Goal: Information Seeking & Learning: Learn about a topic

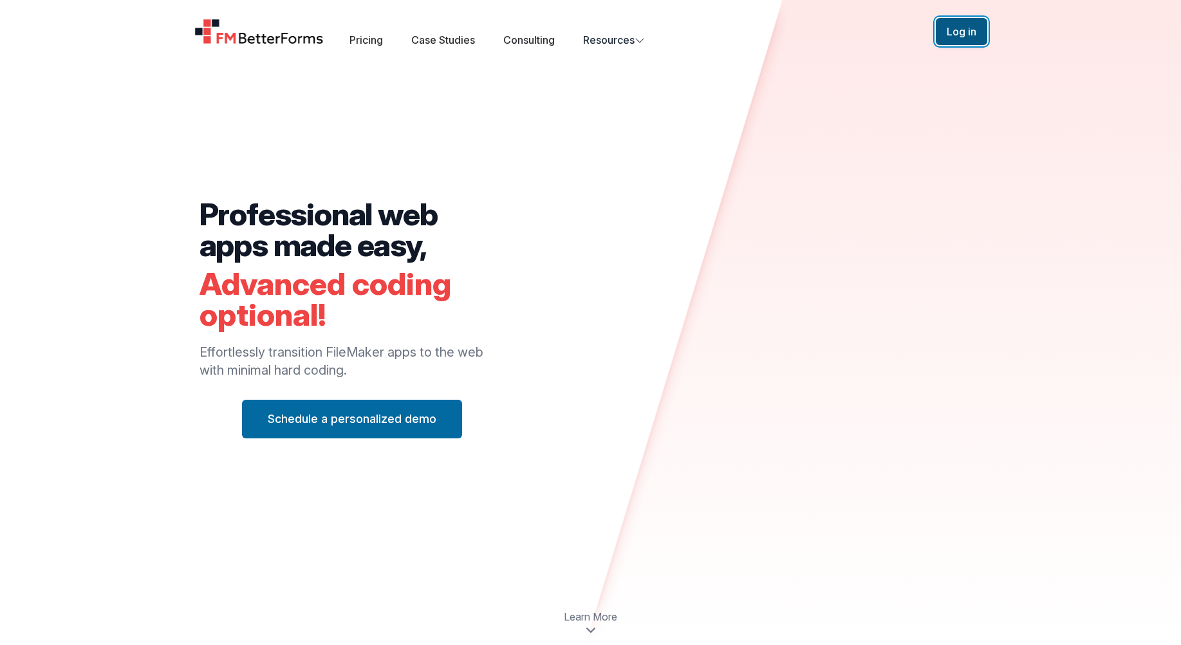
click at [962, 32] on button "Log in" at bounding box center [961, 31] width 51 height 27
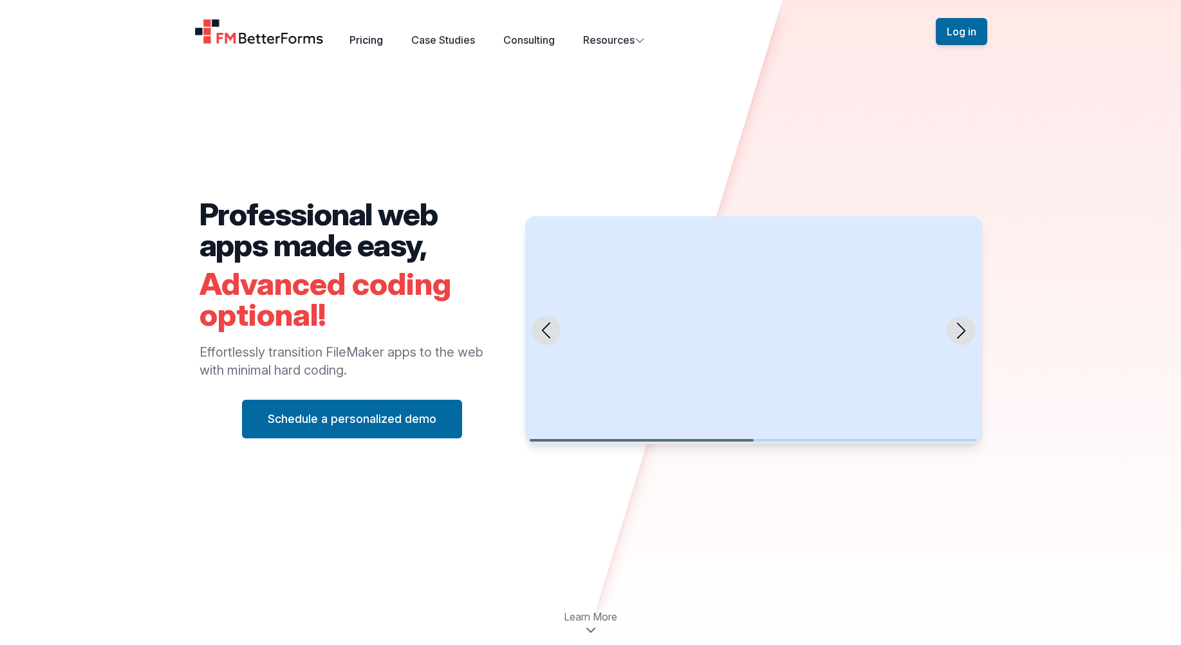
click at [378, 45] on link "Pricing" at bounding box center [365, 39] width 33 height 13
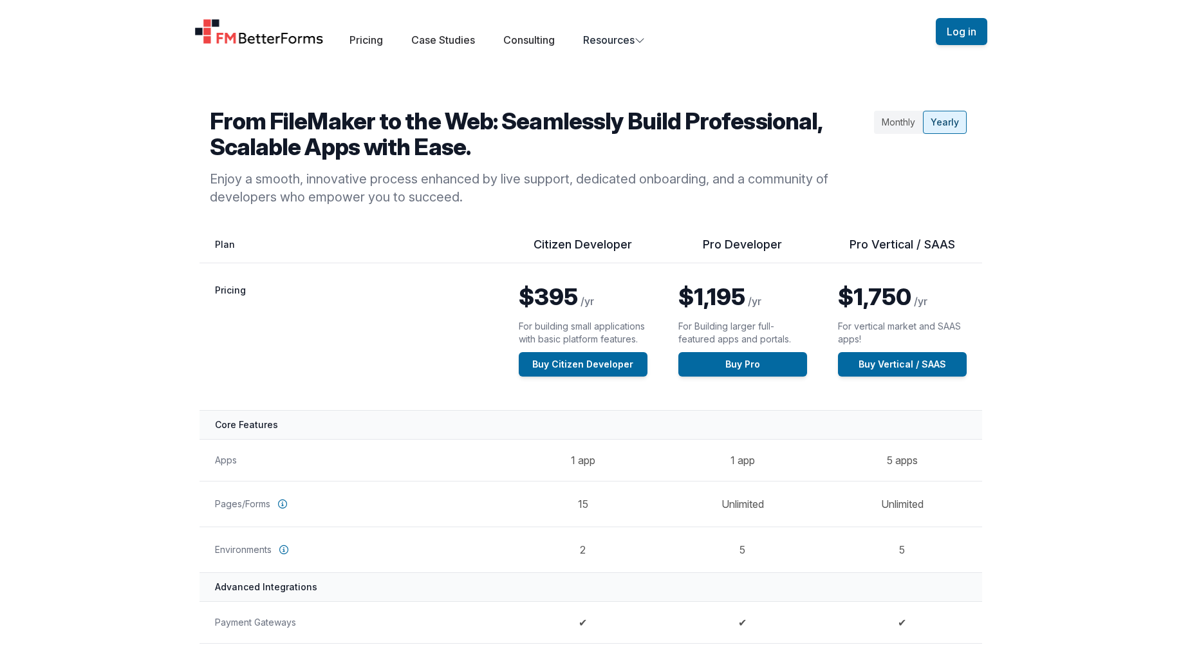
click at [898, 122] on div "Monthly" at bounding box center [898, 122] width 49 height 23
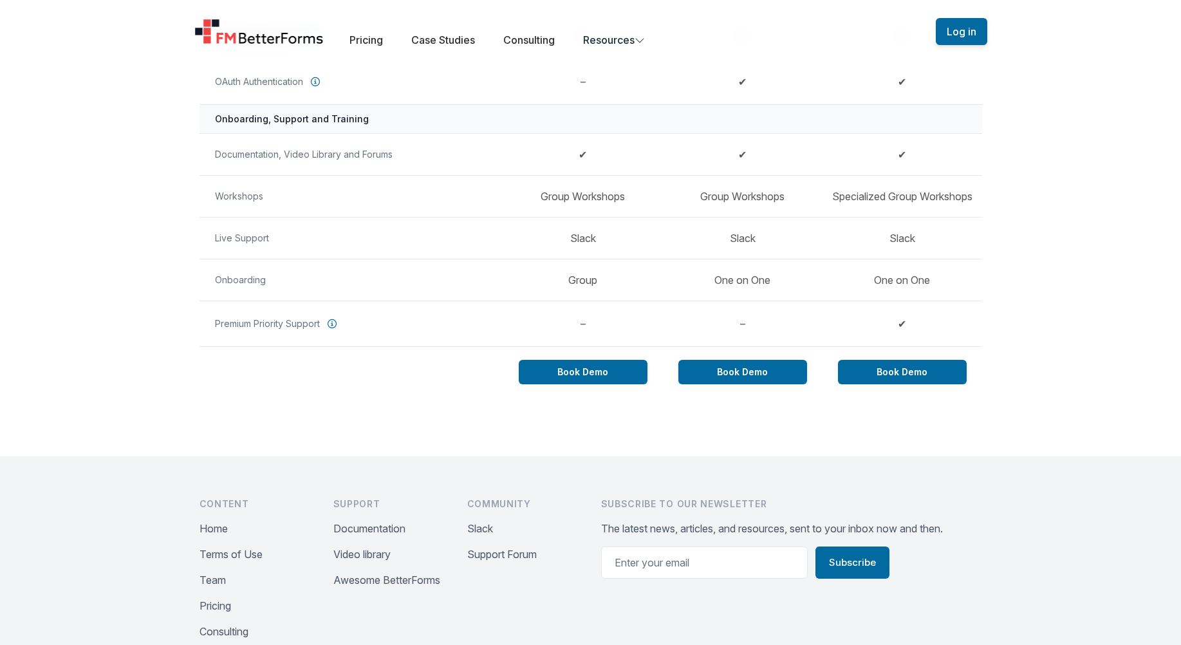
scroll to position [1175, 0]
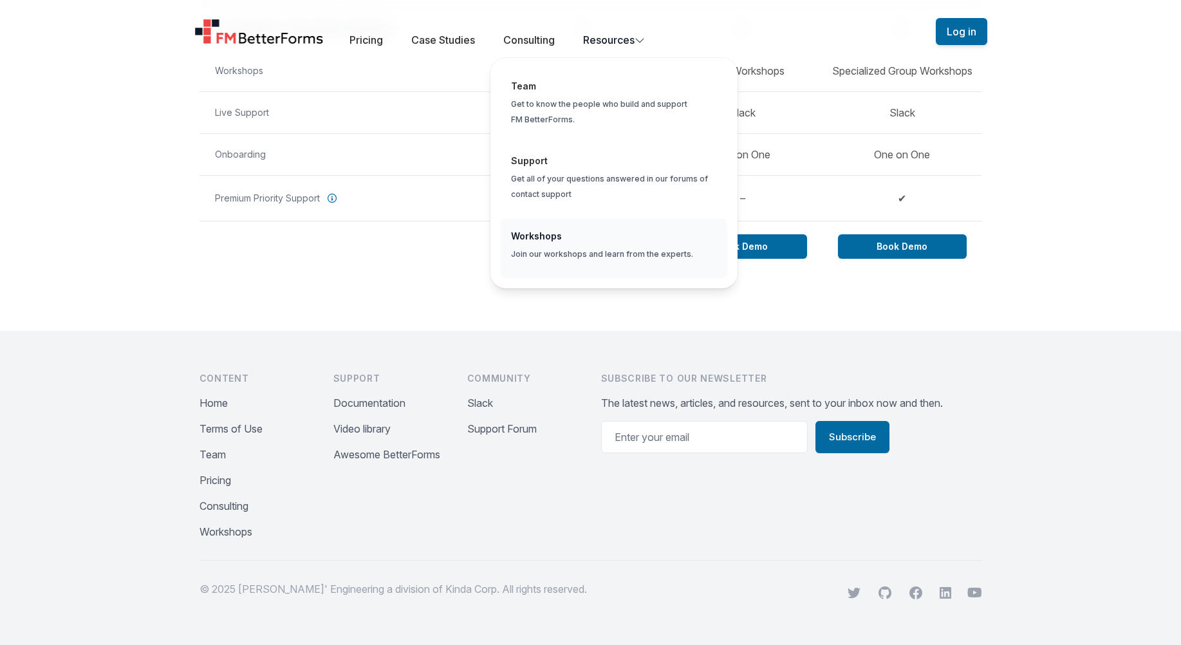
click at [608, 234] on span "Global" at bounding box center [614, 248] width 227 height 60
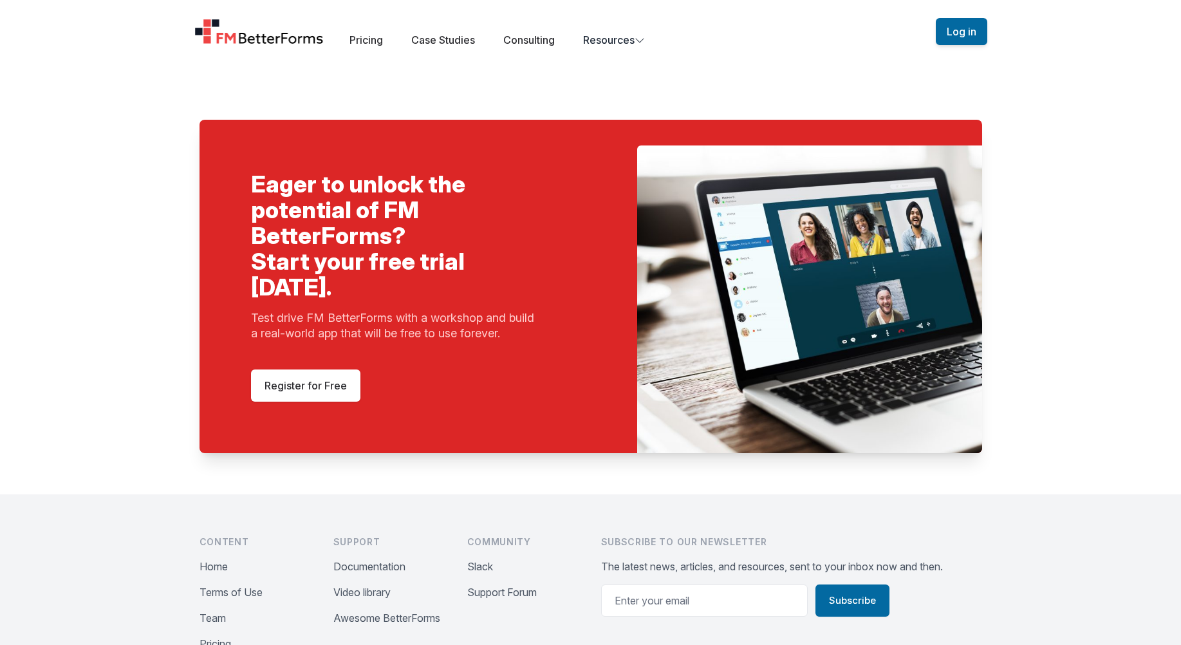
scroll to position [644, 0]
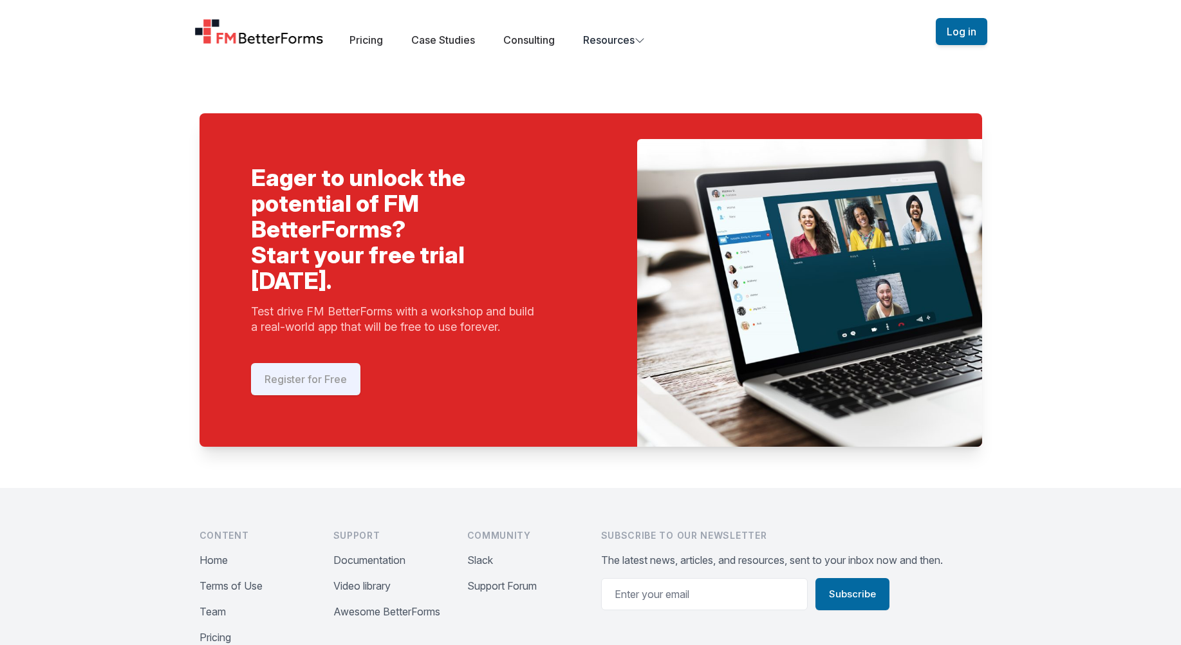
click at [301, 369] on link "Register for Free" at bounding box center [305, 379] width 109 height 32
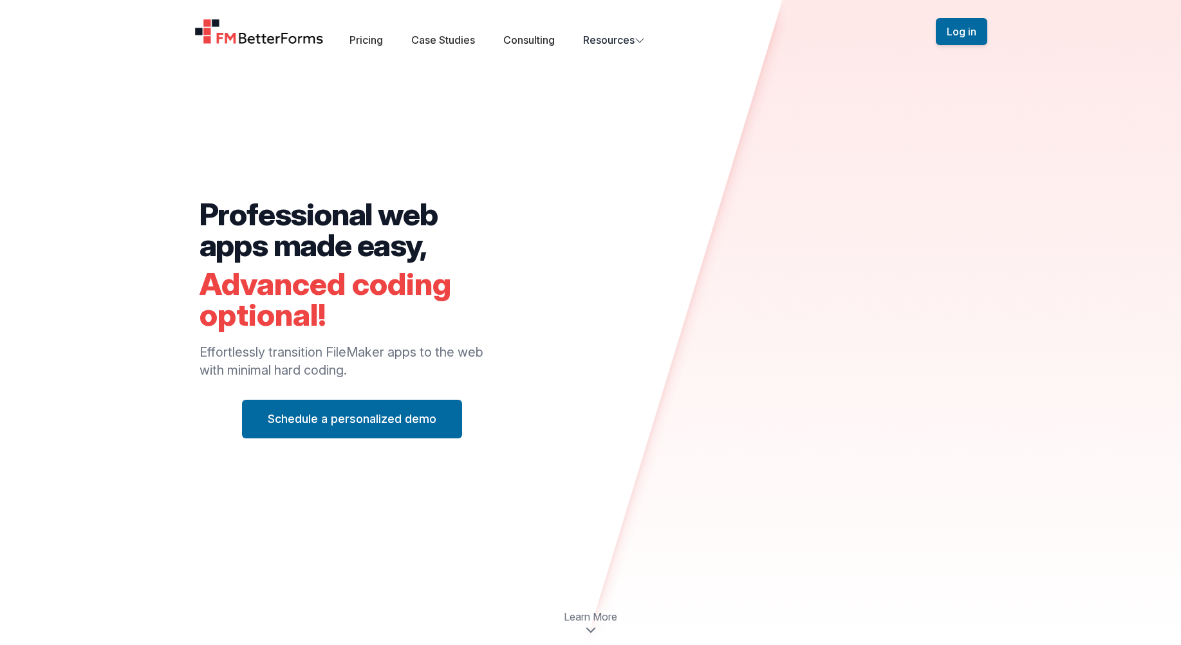
click at [609, 48] on div "Open main menu Pricing Case Studies Consulting Resources Sign Up Log in" at bounding box center [591, 31] width 824 height 63
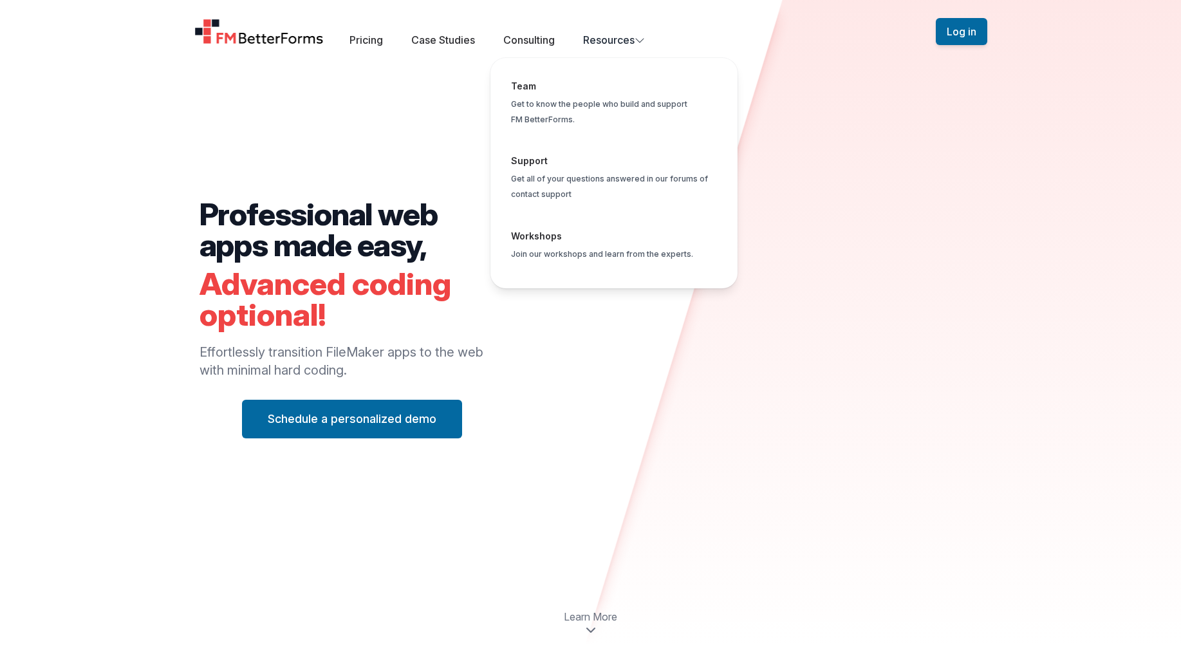
drag, startPoint x: 613, startPoint y: 41, endPoint x: 818, endPoint y: 67, distance: 206.3
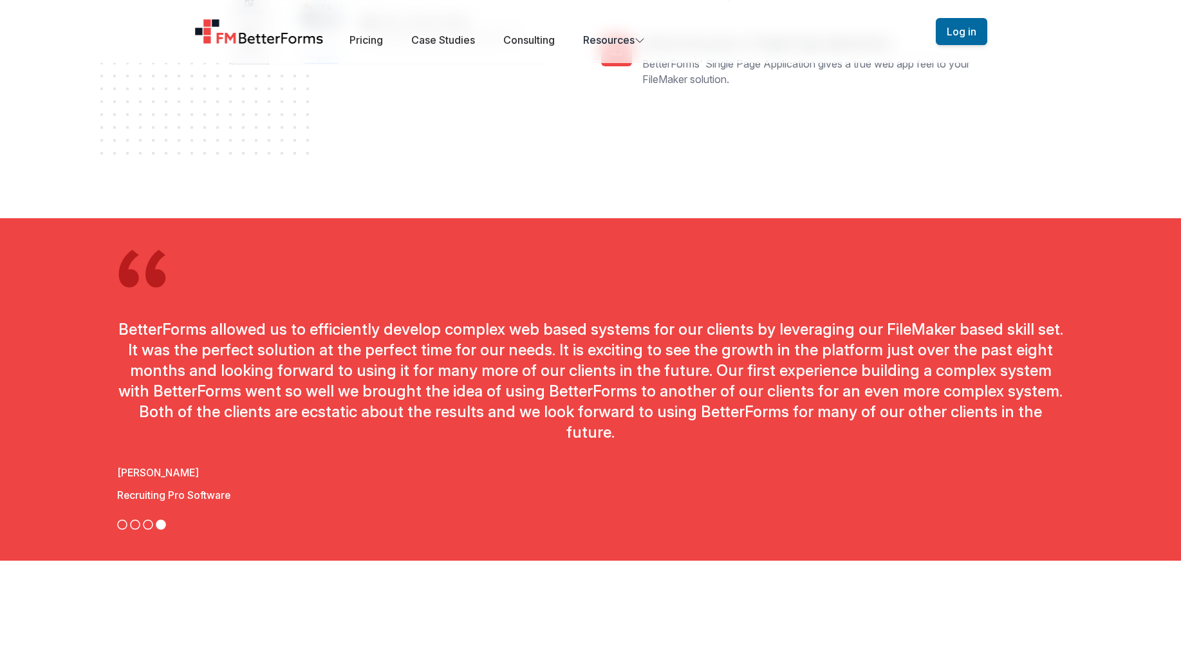
scroll to position [3604, 0]
